Goal: Task Accomplishment & Management: Use online tool/utility

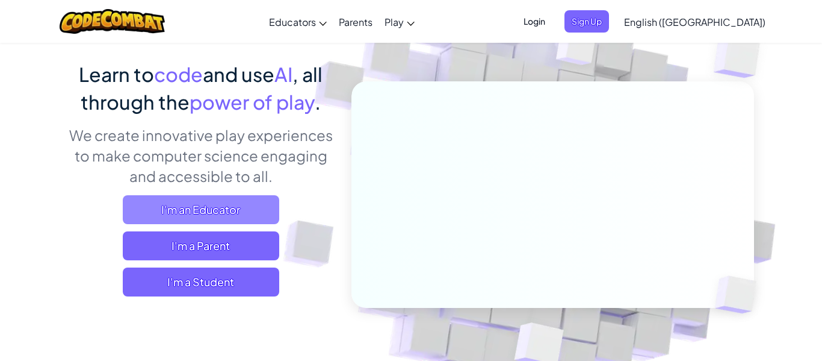
scroll to position [85, 0]
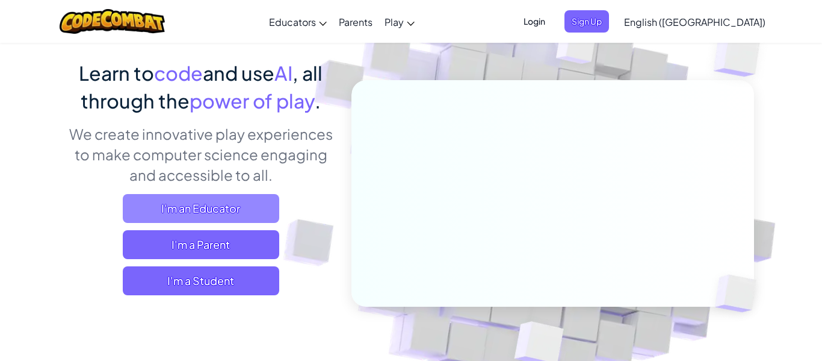
click at [234, 279] on span "I'm a Student" at bounding box center [201, 280] width 156 height 29
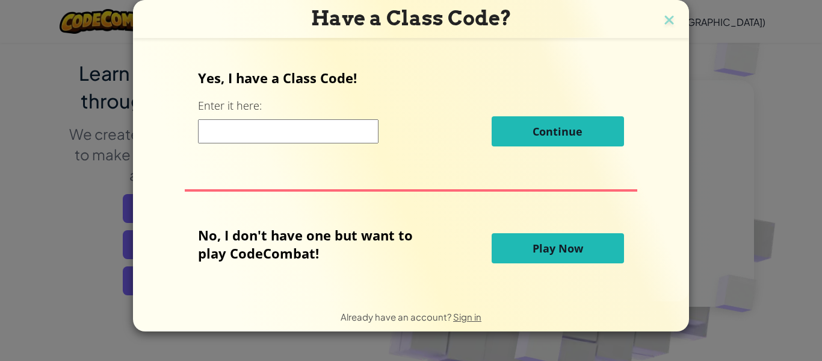
click at [553, 251] on span "Play Now" at bounding box center [558, 248] width 51 height 14
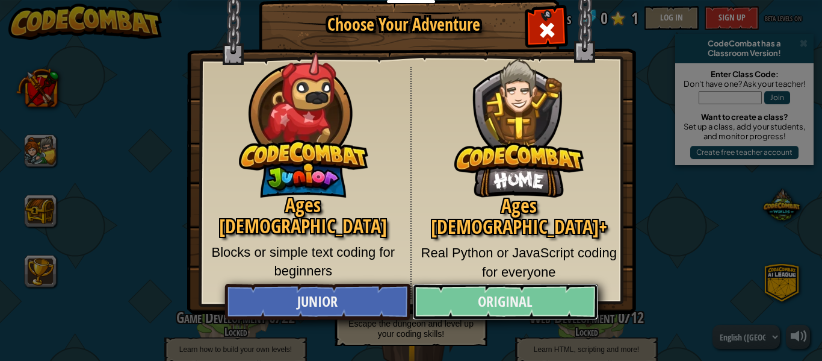
click at [472, 308] on link "Original" at bounding box center [504, 301] width 185 height 36
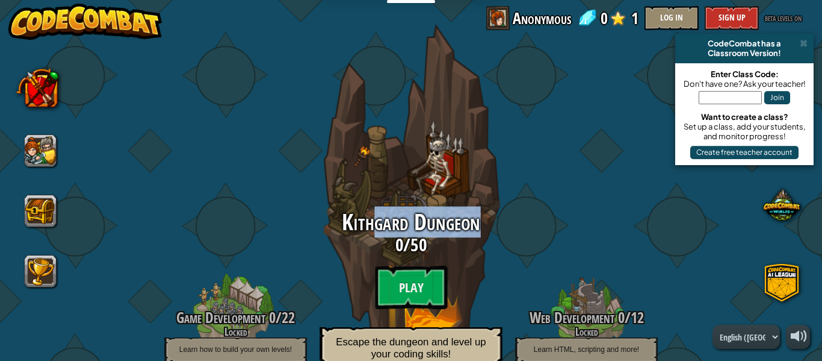
drag, startPoint x: 376, startPoint y: 226, endPoint x: 490, endPoint y: 221, distance: 114.5
click at [490, 221] on h2 "Kithgard Dungeon" at bounding box center [411, 222] width 229 height 25
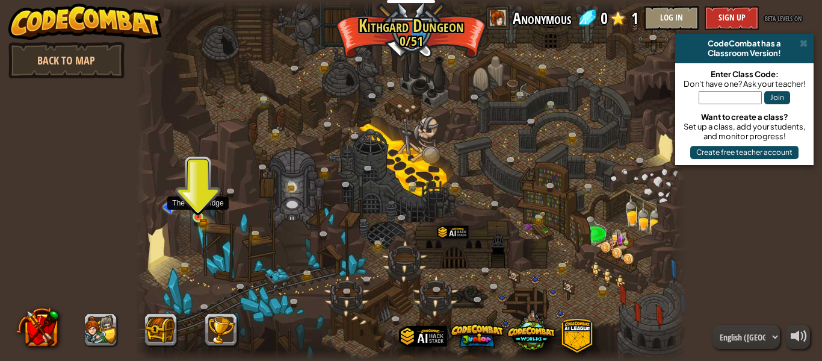
click at [199, 216] on img at bounding box center [198, 204] width 13 height 28
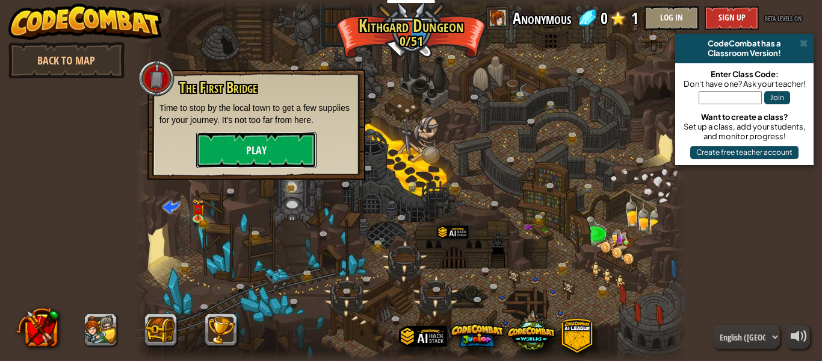
click at [252, 147] on button "Play" at bounding box center [256, 150] width 120 height 36
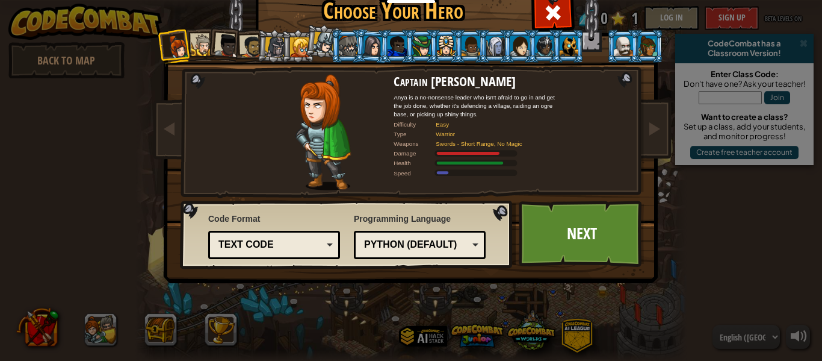
click at [279, 244] on div "Text code" at bounding box center [270, 245] width 104 height 14
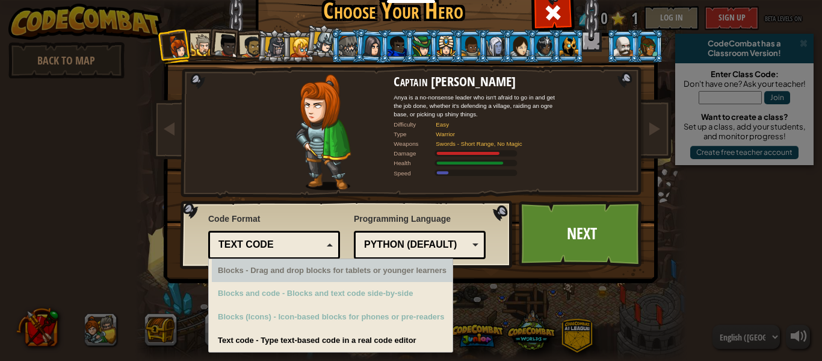
click at [439, 246] on div "Python (Default)" at bounding box center [416, 245] width 104 height 14
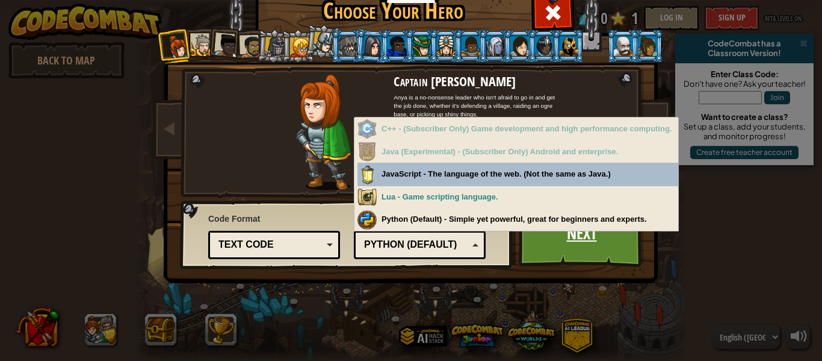
click at [581, 257] on link "Next" at bounding box center [582, 233] width 126 height 66
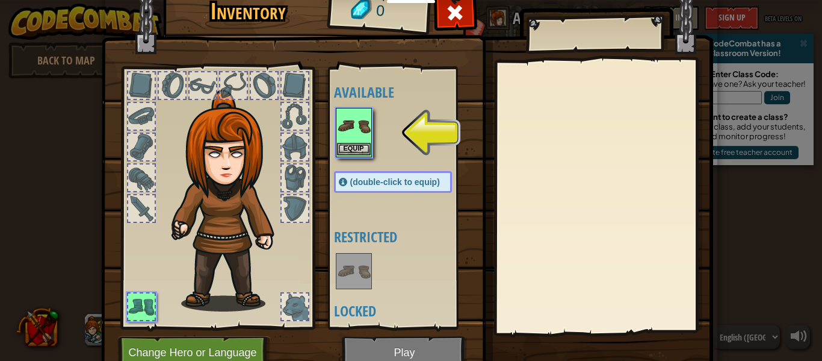
click at [348, 140] on img at bounding box center [354, 126] width 34 height 34
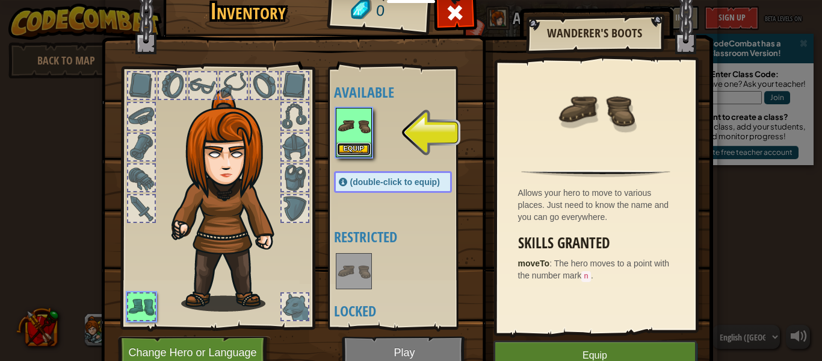
click at [362, 149] on button "Equip" at bounding box center [354, 149] width 34 height 13
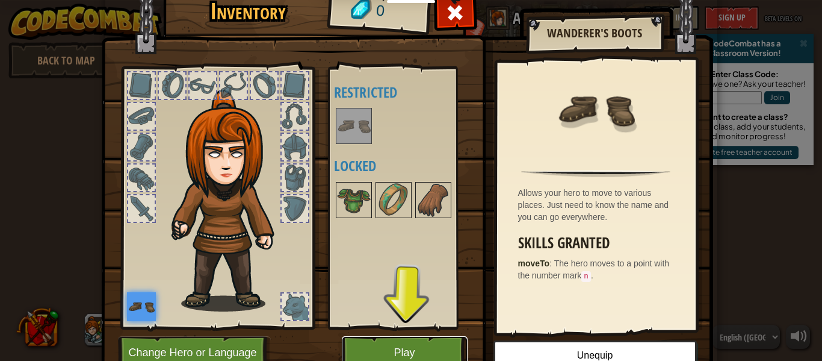
click at [435, 347] on button "Play" at bounding box center [405, 352] width 126 height 33
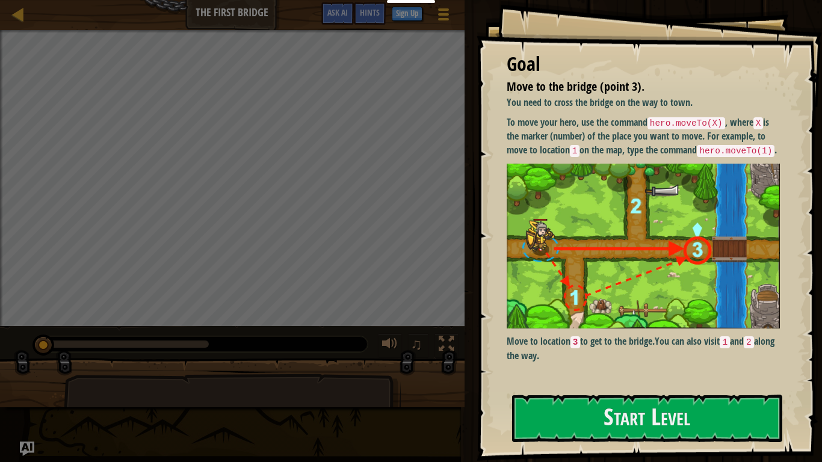
click at [623, 206] on img at bounding box center [643, 247] width 273 height 166
click at [613, 360] on button "Start Level" at bounding box center [647, 419] width 270 height 48
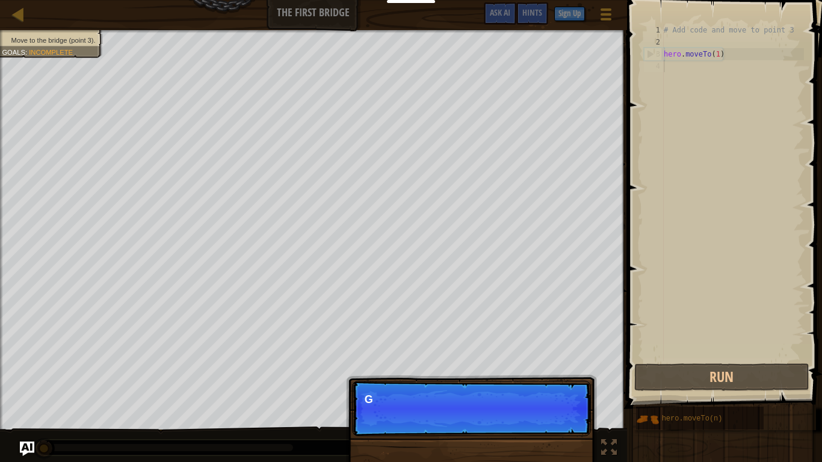
click at [546, 360] on p "Continue G" at bounding box center [471, 408] width 239 height 55
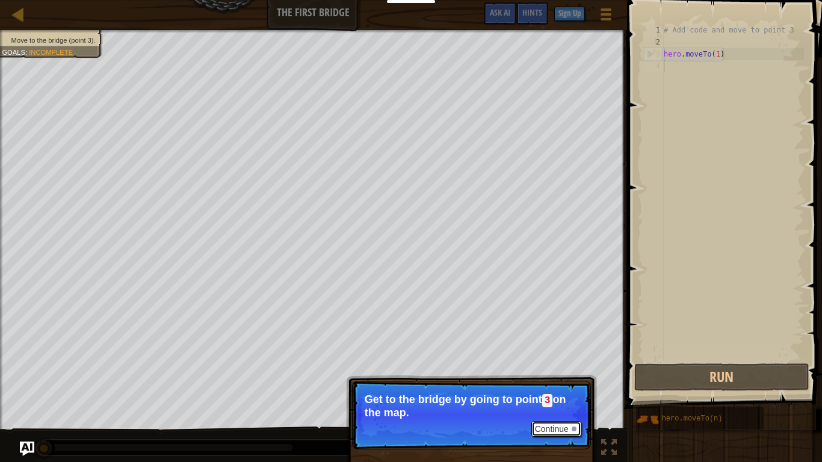
click at [546, 360] on button "Continue" at bounding box center [556, 429] width 50 height 16
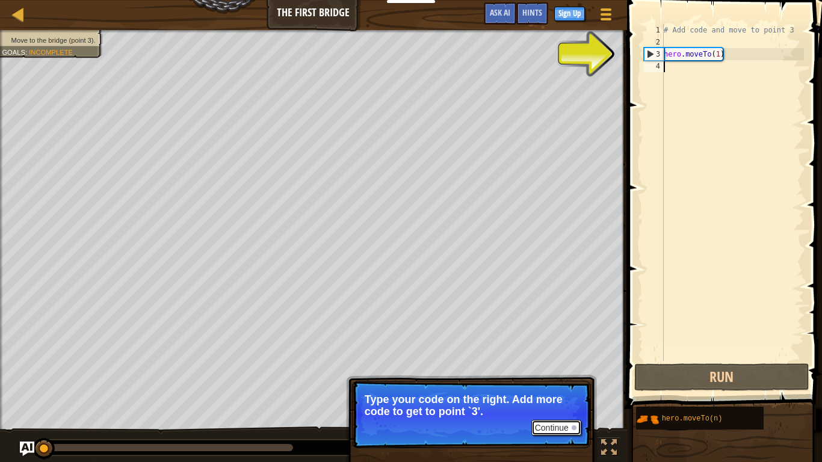
click at [564, 360] on button "Continue" at bounding box center [556, 428] width 50 height 16
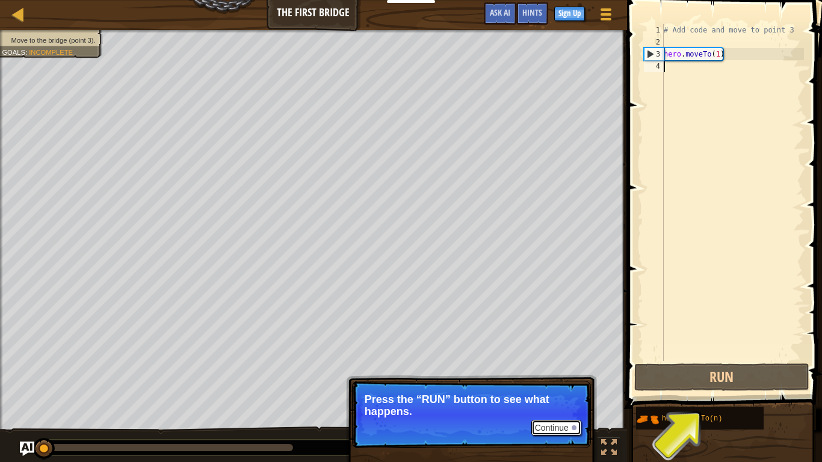
click at [564, 360] on button "Continue" at bounding box center [556, 428] width 50 height 16
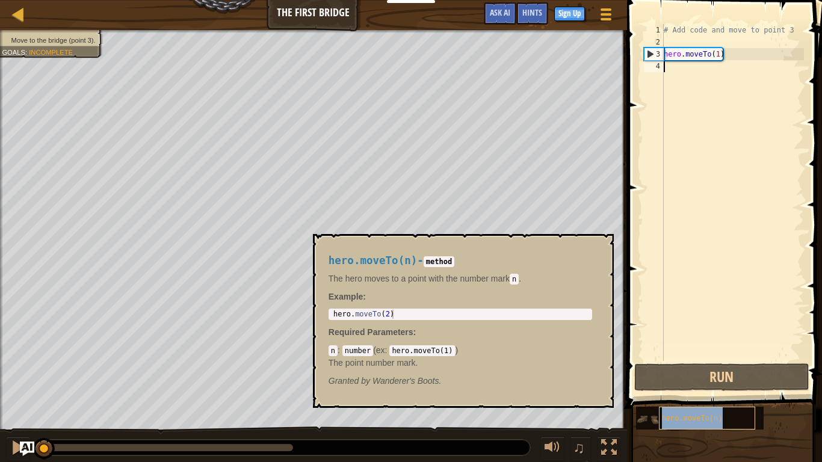
click at [689, 360] on span "hero.moveTo(n)" at bounding box center [692, 419] width 61 height 8
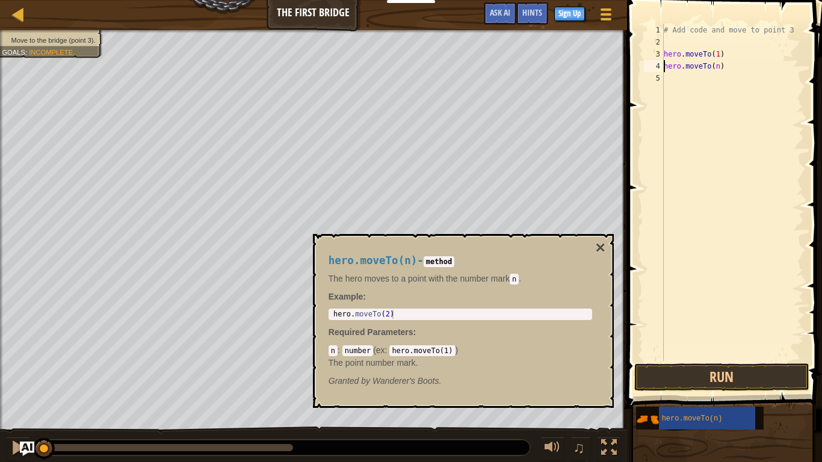
click at [714, 69] on div "# Add code and move to point 3 hero . moveTo ( 1 ) hero . moveTo ( n )" at bounding box center [732, 204] width 143 height 361
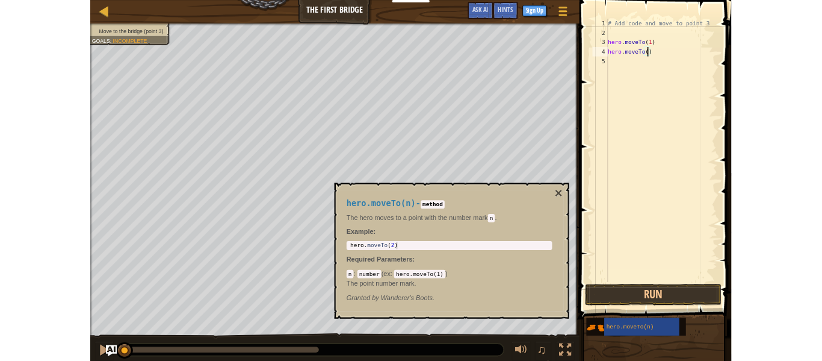
scroll to position [5, 8]
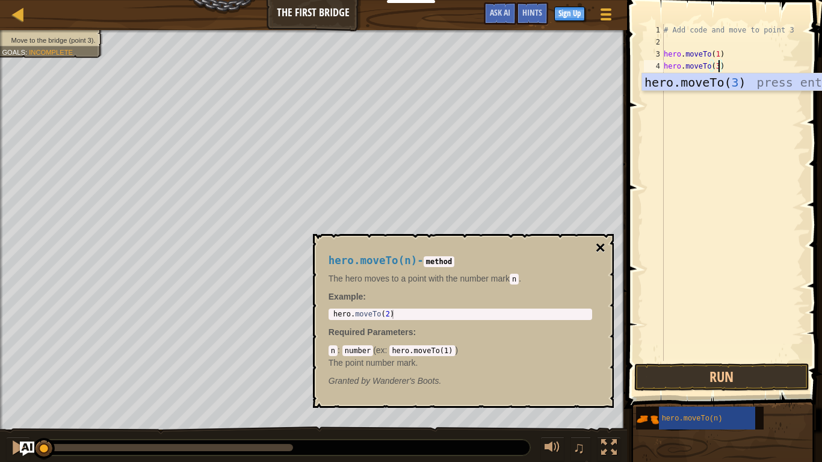
type textarea "hero.moveTo(3)"
click at [601, 246] on button "×" at bounding box center [600, 248] width 10 height 17
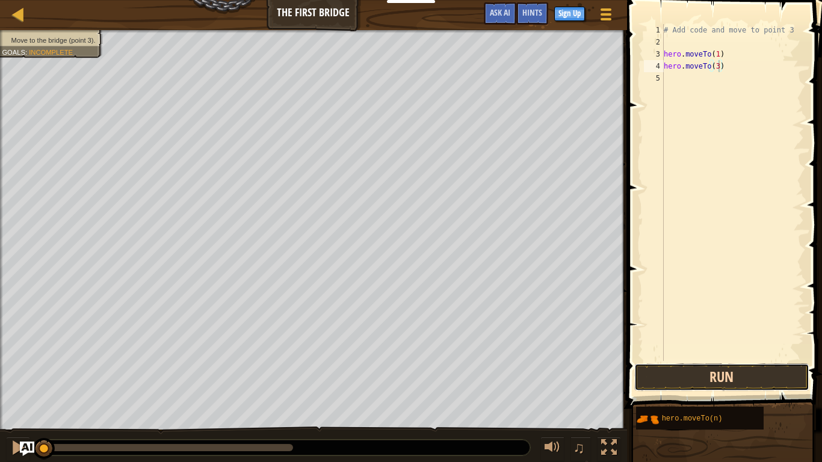
click at [712, 360] on button "Run" at bounding box center [721, 378] width 175 height 28
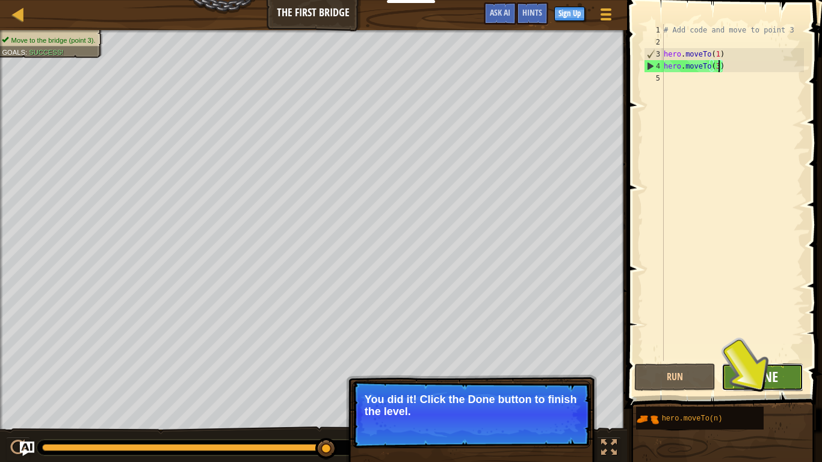
click at [778, 360] on span "Done" at bounding box center [762, 376] width 31 height 19
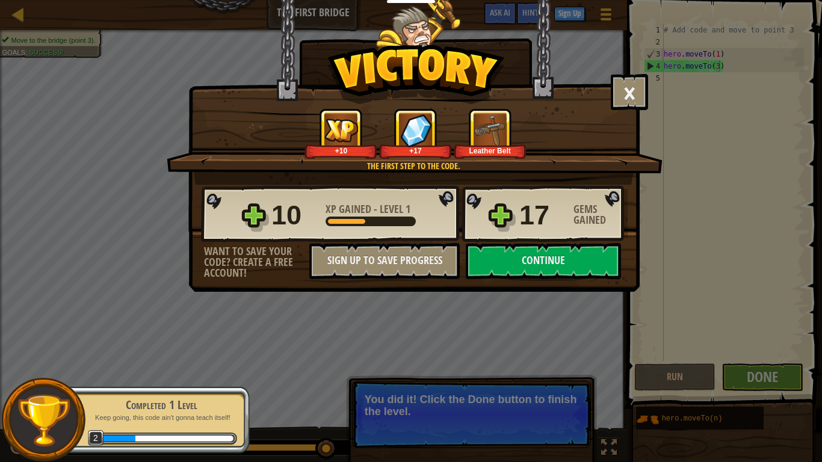
click at [528, 227] on div "17" at bounding box center [542, 215] width 47 height 39
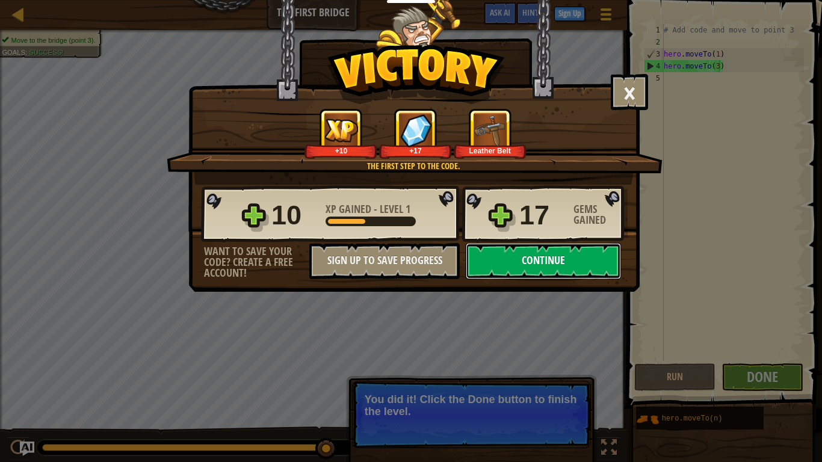
click at [529, 268] on button "Continue" at bounding box center [543, 261] width 155 height 36
